Goal: Information Seeking & Learning: Learn about a topic

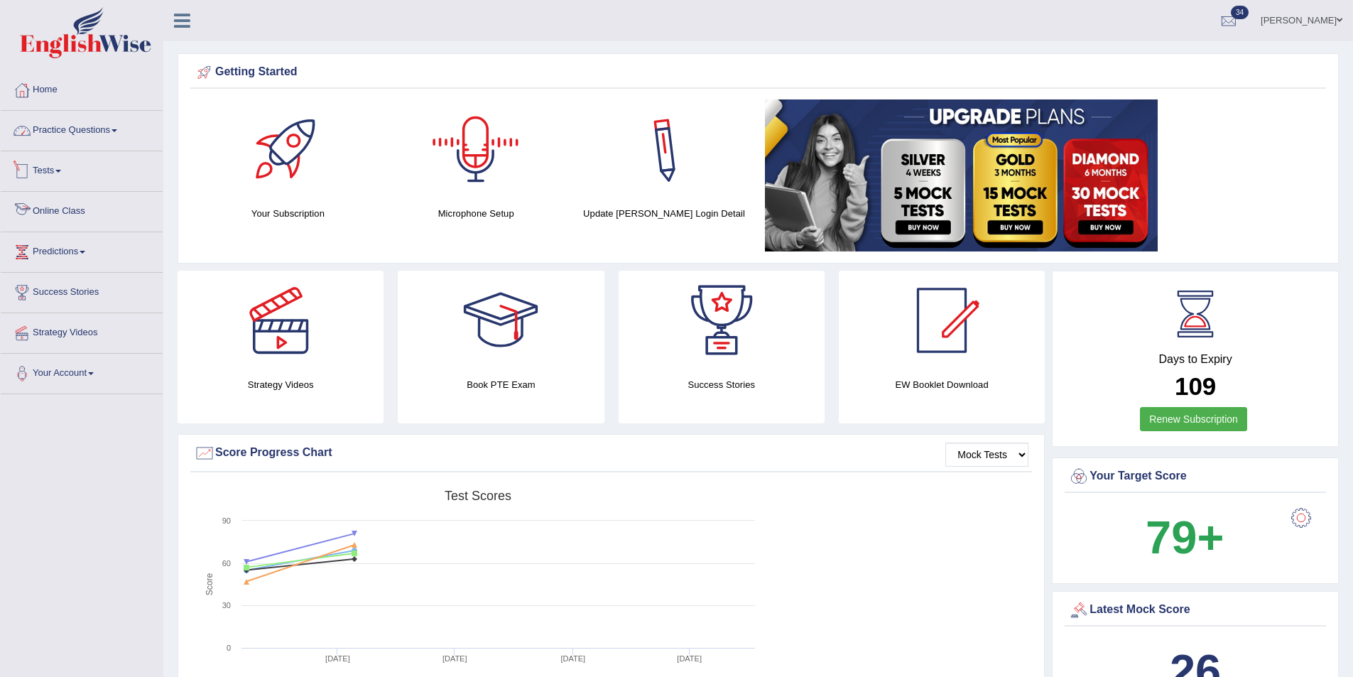
click at [38, 131] on link "Practice Questions" at bounding box center [82, 129] width 162 height 36
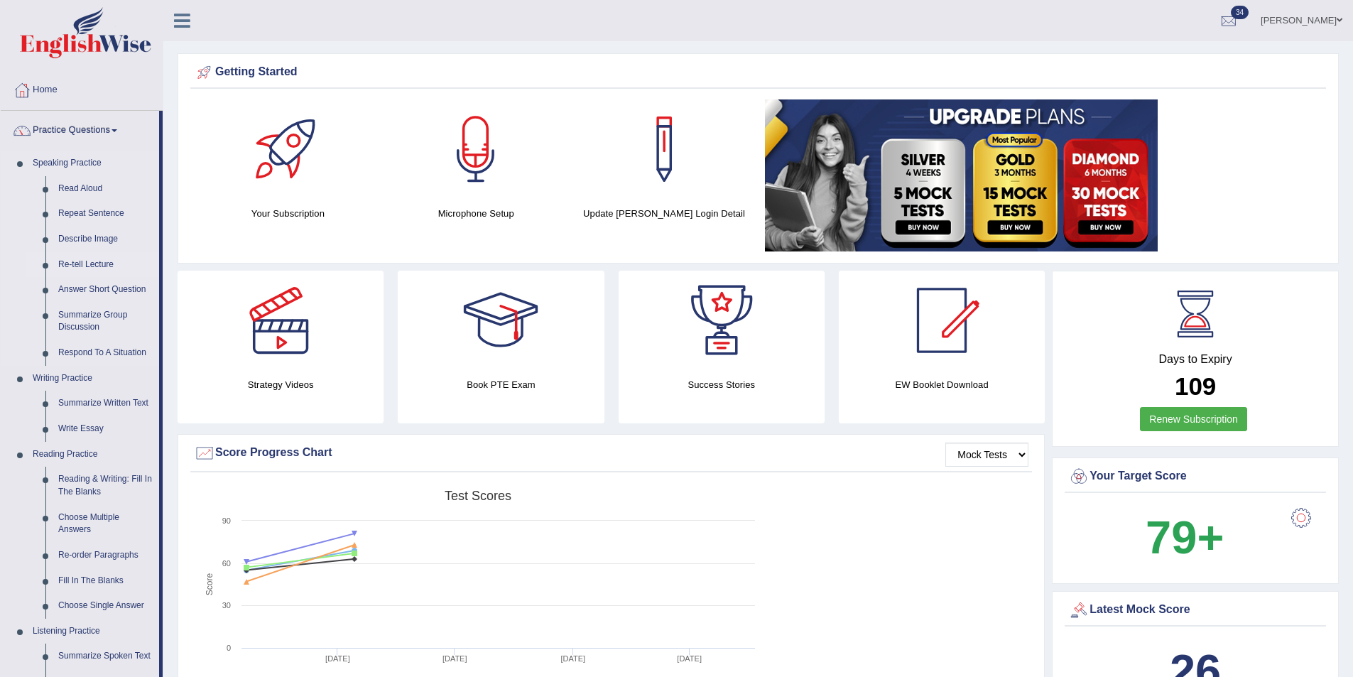
click at [83, 264] on link "Re-tell Lecture" at bounding box center [105, 265] width 107 height 26
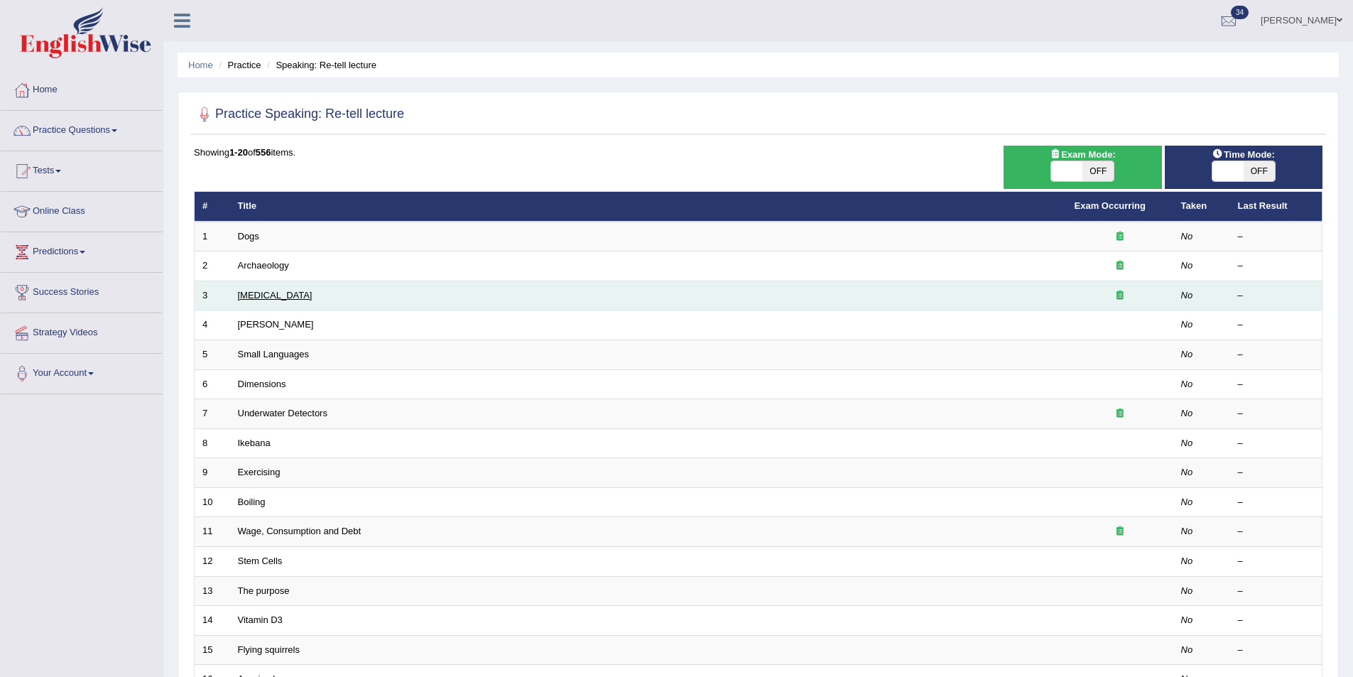
click at [288, 291] on link "[MEDICAL_DATA]" at bounding box center [275, 295] width 75 height 11
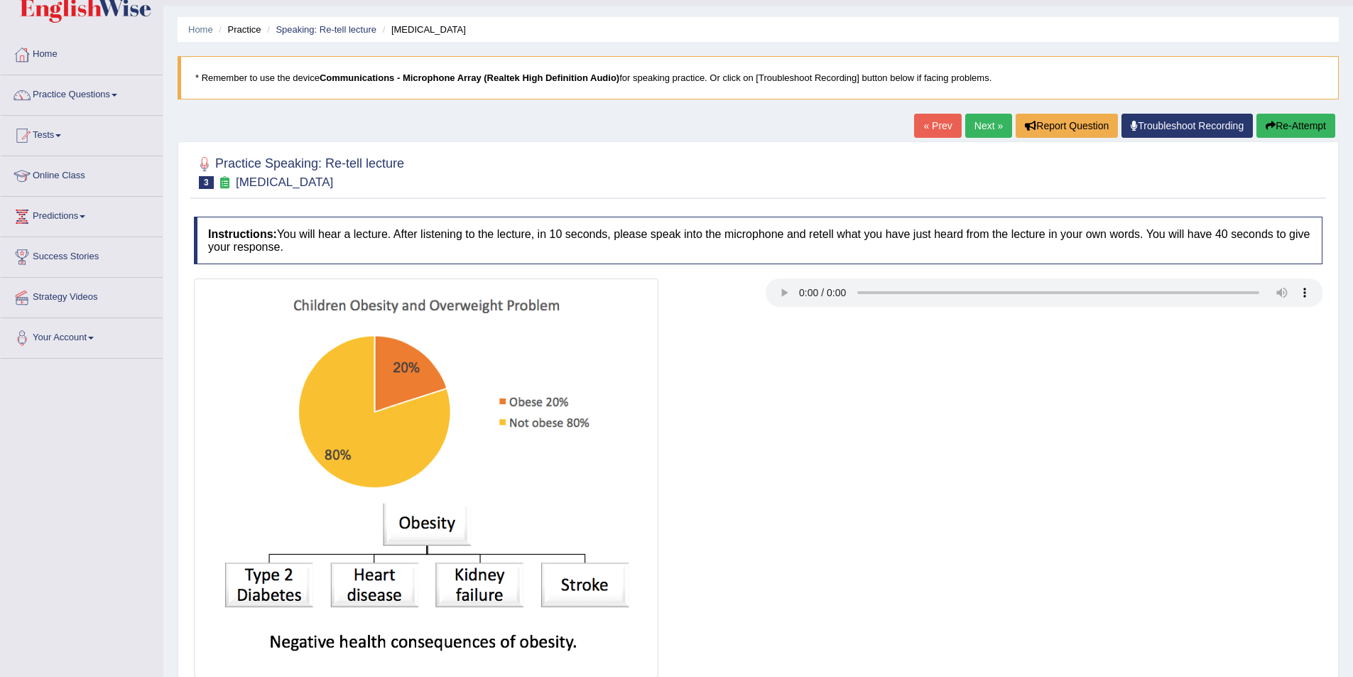
scroll to position [71, 0]
